Goal: Transaction & Acquisition: Book appointment/travel/reservation

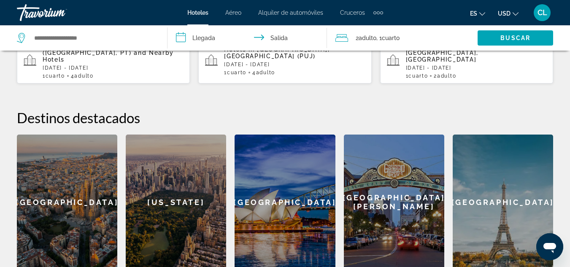
scroll to position [280, 0]
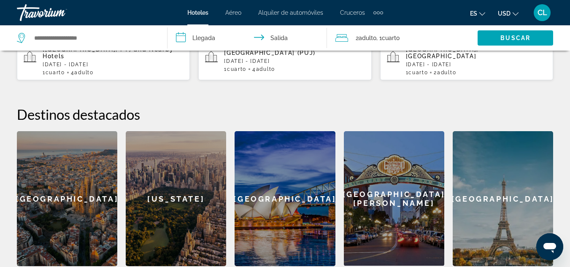
click at [179, 185] on div "[US_STATE]" at bounding box center [176, 198] width 100 height 135
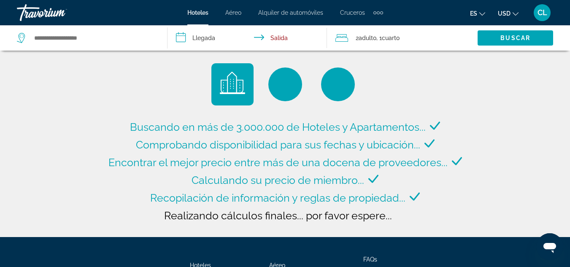
type input "**********"
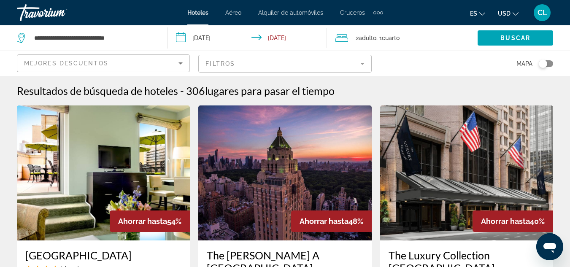
click at [201, 38] on input "**********" at bounding box center [248, 39] width 162 height 28
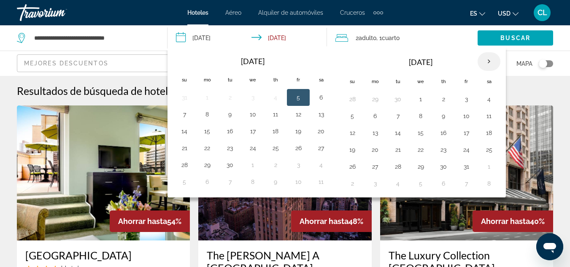
click at [491, 62] on th "Next month" at bounding box center [488, 61] width 23 height 19
click at [416, 168] on button "26" at bounding box center [420, 167] width 13 height 12
click at [484, 63] on th "Next month" at bounding box center [488, 61] width 23 height 19
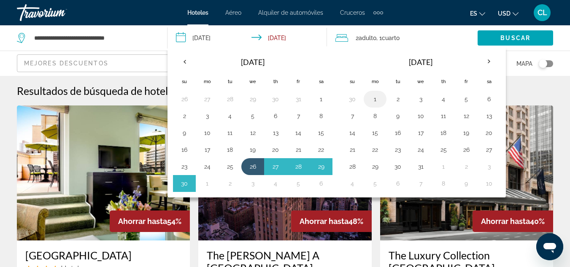
click at [374, 100] on button "1" at bounding box center [374, 99] width 13 height 12
type input "**********"
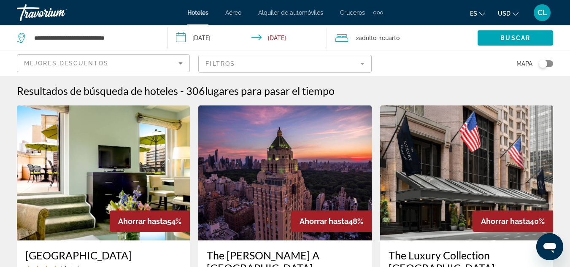
click at [366, 36] on span "Adulto" at bounding box center [367, 38] width 18 height 7
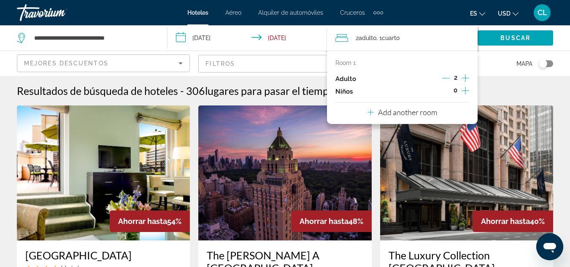
click at [463, 77] on icon "Increment adults" at bounding box center [465, 78] width 8 height 10
click at [433, 45] on div "3 Adulto Adulto , 1 Cuarto habitaciones" at bounding box center [406, 37] width 142 height 25
click at [505, 37] on span "Buscar" at bounding box center [515, 38] width 30 height 7
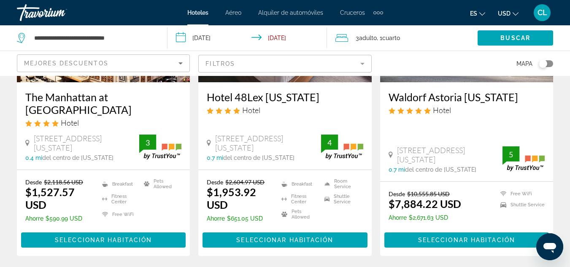
scroll to position [1177, 0]
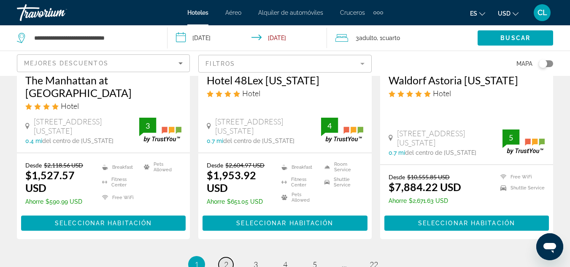
click at [225, 260] on span "2" at bounding box center [226, 264] width 4 height 9
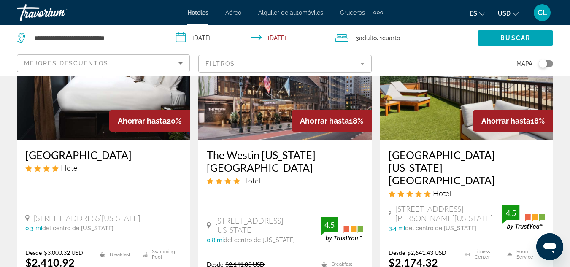
scroll to position [1141, 0]
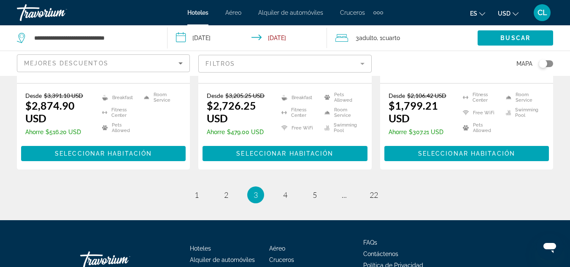
scroll to position [1241, 0]
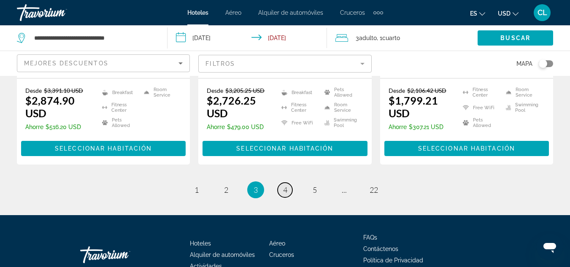
click at [287, 185] on span "4" at bounding box center [285, 189] width 4 height 9
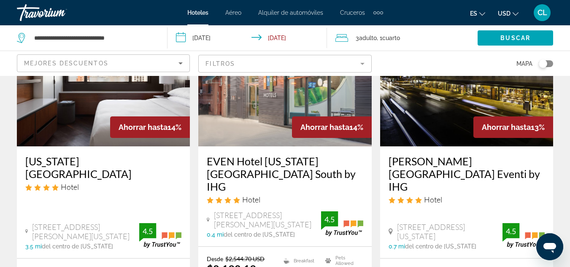
scroll to position [112, 0]
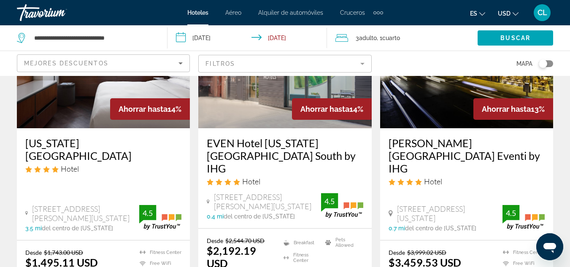
click at [122, 148] on h3 "[US_STATE][GEOGRAPHIC_DATA]" at bounding box center [103, 149] width 156 height 25
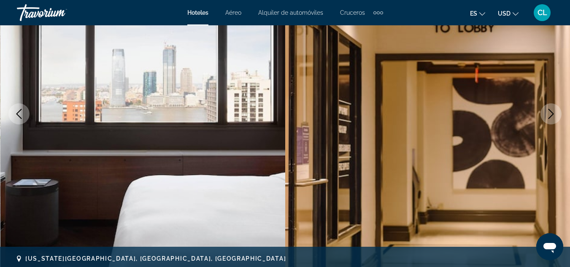
scroll to position [109, 0]
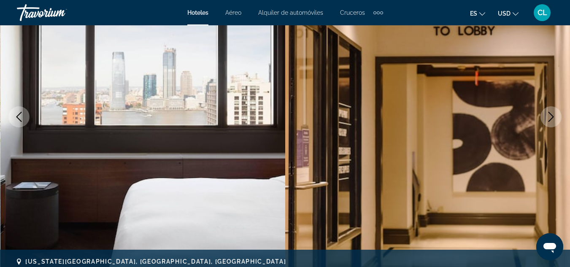
click at [550, 124] on button "Next image" at bounding box center [550, 116] width 21 height 21
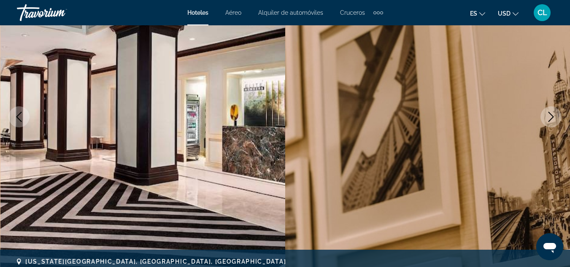
click at [550, 124] on button "Next image" at bounding box center [550, 116] width 21 height 21
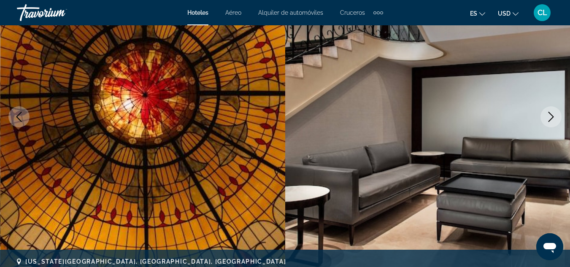
click at [550, 124] on button "Next image" at bounding box center [550, 116] width 21 height 21
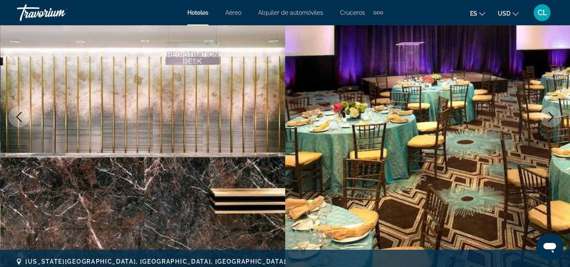
click at [550, 124] on button "Next image" at bounding box center [550, 116] width 21 height 21
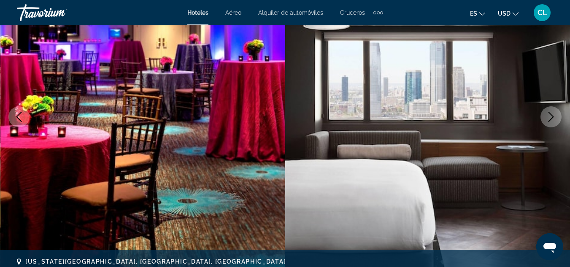
click at [550, 124] on button "Next image" at bounding box center [550, 116] width 21 height 21
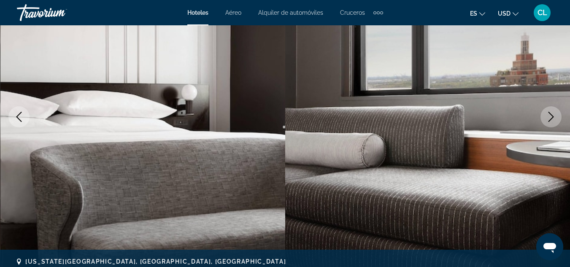
click at [550, 124] on button "Next image" at bounding box center [550, 116] width 21 height 21
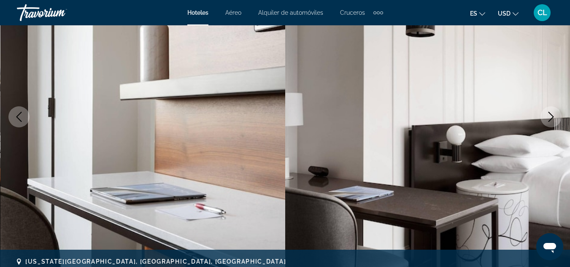
click at [550, 124] on button "Next image" at bounding box center [550, 116] width 21 height 21
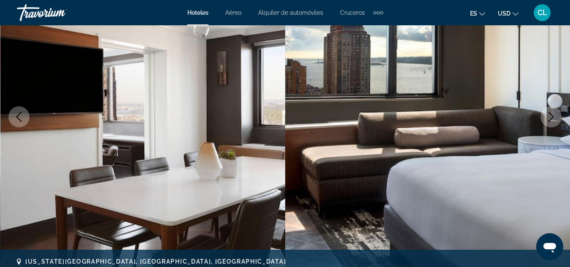
click at [550, 124] on button "Next image" at bounding box center [550, 116] width 21 height 21
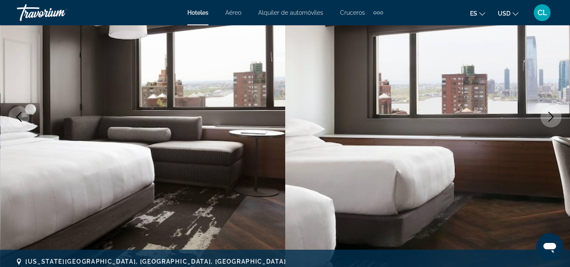
click at [550, 124] on button "Next image" at bounding box center [550, 116] width 21 height 21
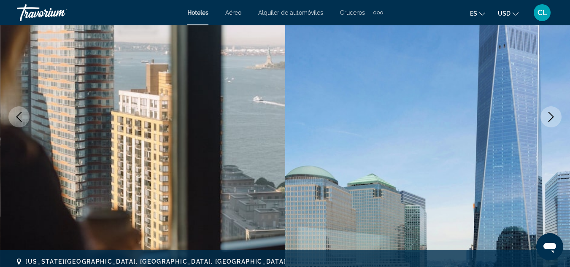
click at [550, 124] on button "Next image" at bounding box center [550, 116] width 21 height 21
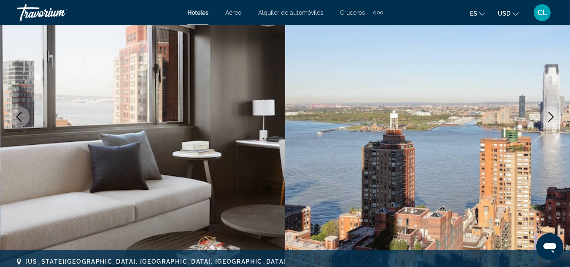
click at [550, 124] on button "Next image" at bounding box center [550, 116] width 21 height 21
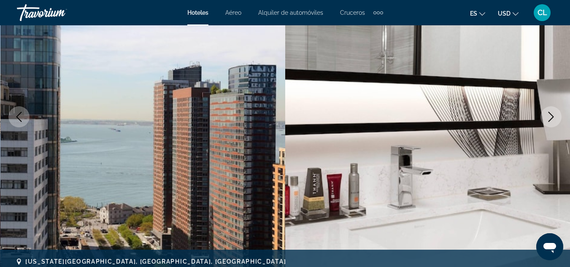
click at [550, 124] on button "Next image" at bounding box center [550, 116] width 21 height 21
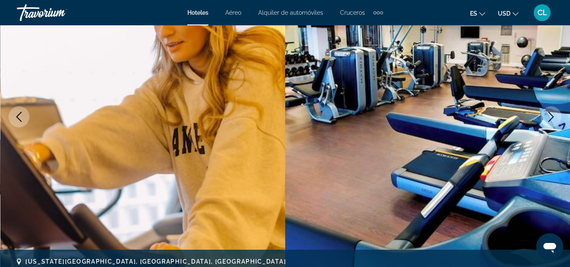
click at [550, 124] on button "Next image" at bounding box center [550, 116] width 21 height 21
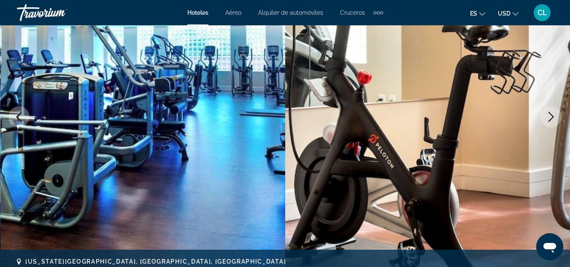
click at [550, 124] on button "Next image" at bounding box center [550, 116] width 21 height 21
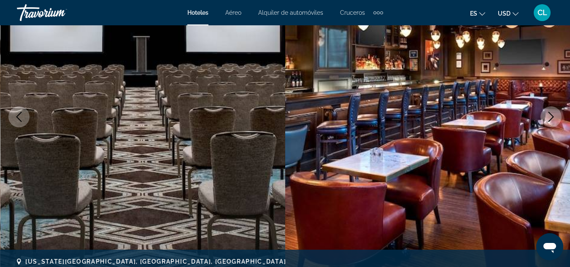
click at [550, 124] on button "Next image" at bounding box center [550, 116] width 21 height 21
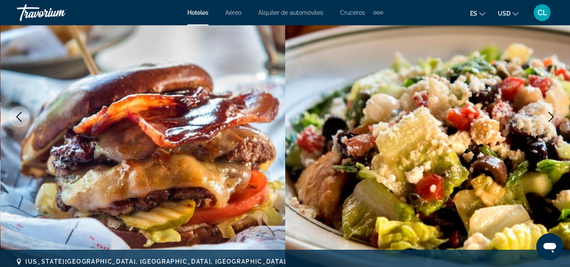
click at [550, 124] on button "Next image" at bounding box center [550, 116] width 21 height 21
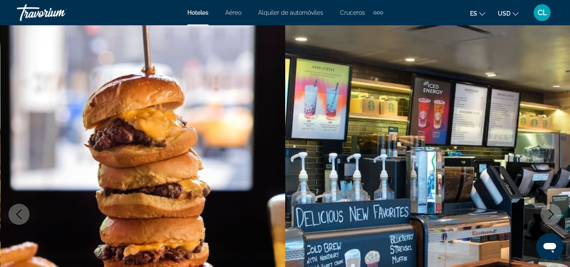
scroll to position [8, 0]
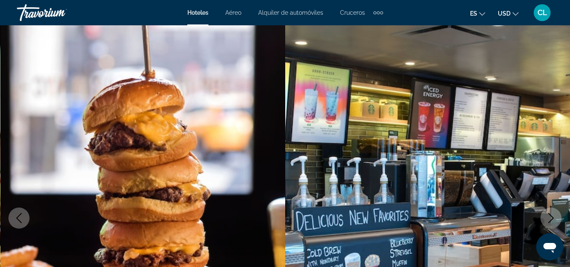
click at [549, 216] on icon "Next image" at bounding box center [551, 218] width 10 height 10
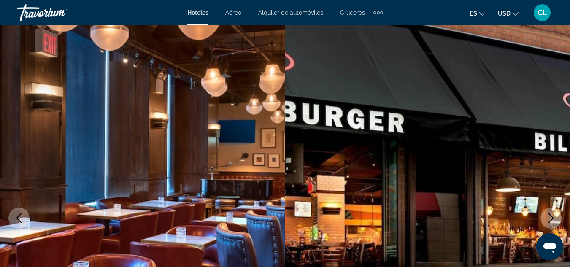
click at [549, 216] on icon "Next image" at bounding box center [551, 218] width 10 height 10
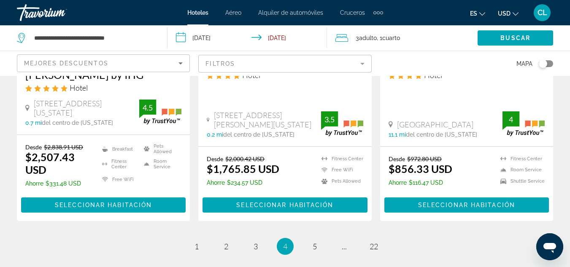
scroll to position [1174, 0]
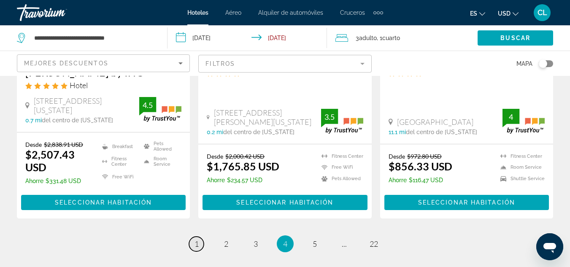
click at [195, 239] on span "1" at bounding box center [196, 243] width 4 height 9
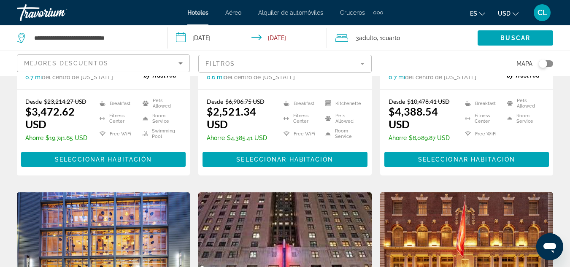
scroll to position [349, 0]
